Goal: Manage account settings

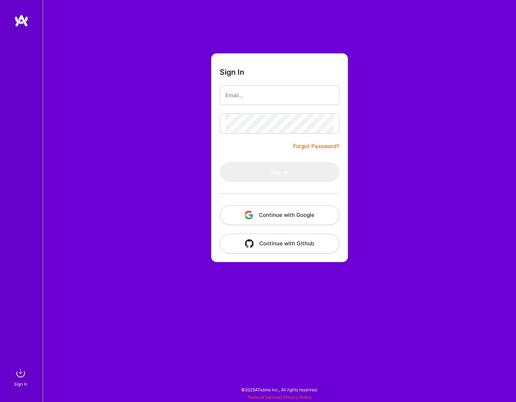
click at [260, 90] on input "email" at bounding box center [279, 95] width 108 height 18
type input "[PERSON_NAME][EMAIL_ADDRESS][DOMAIN_NAME]"
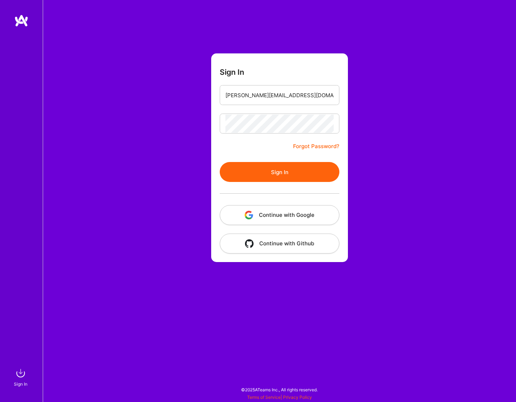
click at [278, 175] on button "Sign In" at bounding box center [280, 172] width 120 height 20
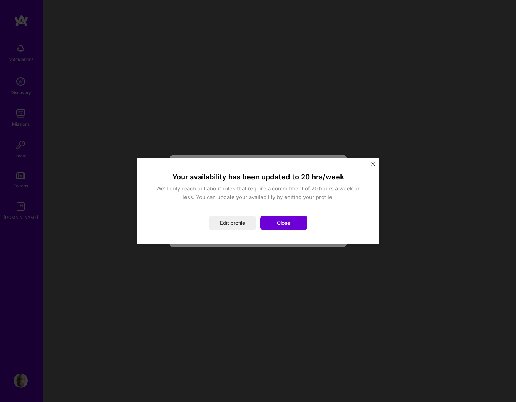
drag, startPoint x: 304, startPoint y: 232, endPoint x: 296, endPoint y: 230, distance: 8.5
click at [300, 230] on div "Your availability has been updated to 20 hrs/week We’ll only reach out about ro…" at bounding box center [258, 201] width 225 height 69
click at [288, 223] on button "Close" at bounding box center [283, 223] width 47 height 14
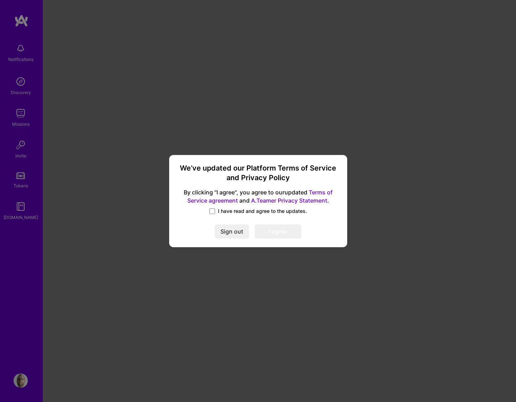
click at [217, 211] on label "I have read and agree to the updates." at bounding box center [258, 210] width 98 height 7
click at [214, 210] on span at bounding box center [212, 211] width 6 height 6
click at [0, 0] on input "I have read and agree to the updates." at bounding box center [0, 0] width 0 height 0
click at [278, 232] on button "I agree" at bounding box center [277, 232] width 47 height 14
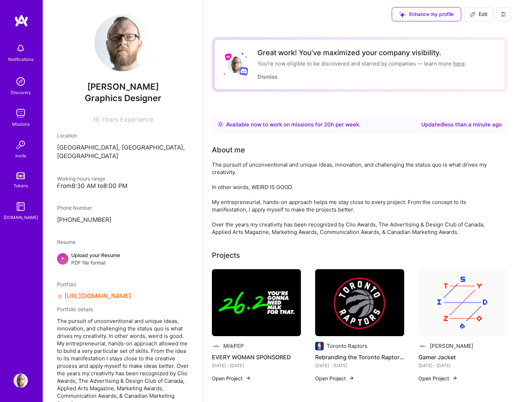
drag, startPoint x: 24, startPoint y: 52, endPoint x: 17, endPoint y: 67, distance: 16.4
click at [23, 52] on img at bounding box center [21, 48] width 14 height 14
click at [20, 113] on img at bounding box center [21, 113] width 14 height 14
